Goal: Task Accomplishment & Management: Use online tool/utility

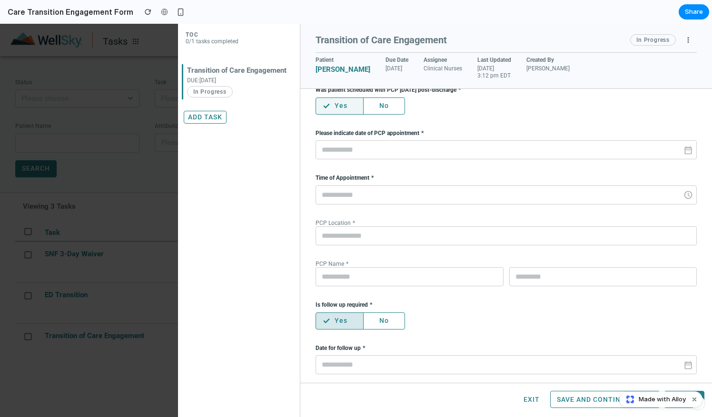
scroll to position [60, 0]
click at [197, 120] on button "Add Task" at bounding box center [205, 117] width 43 height 13
click at [142, 83] on div "TOC 0/1 tasks completed Transition of Care Engagement DUE: [DATE] In Progress A…" at bounding box center [356, 221] width 712 height 394
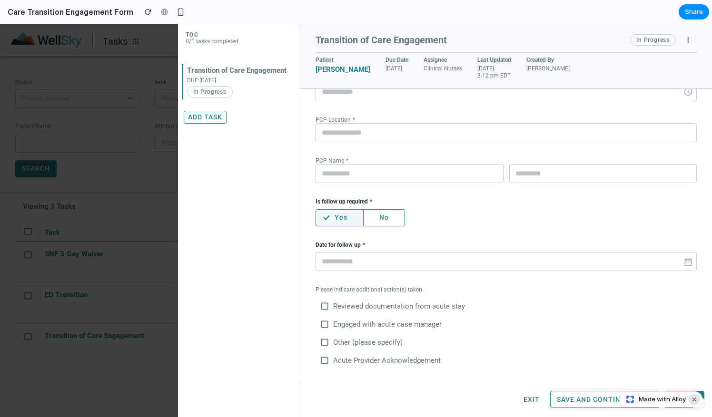
click at [694, 397] on button "Dismiss watermark" at bounding box center [694, 399] width 11 height 11
click at [589, 394] on button "Save and Continue Later" at bounding box center [605, 399] width 110 height 17
